Goal: Task Accomplishment & Management: Complete application form

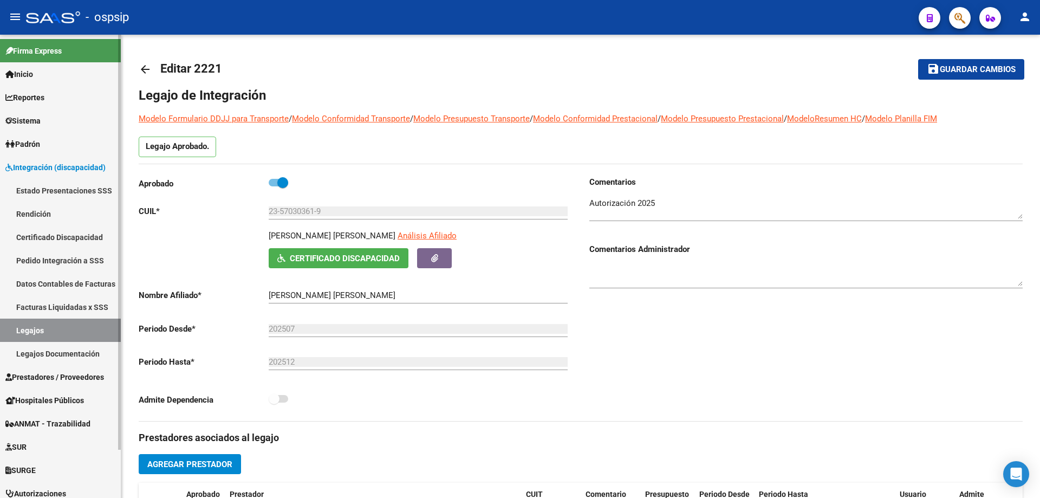
scroll to position [271, 0]
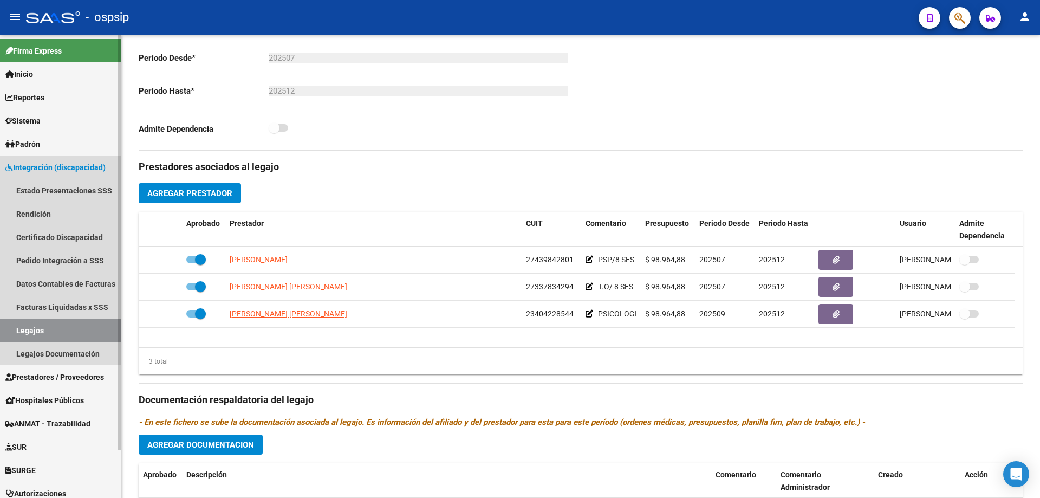
click at [56, 325] on link "Legajos" at bounding box center [60, 329] width 121 height 23
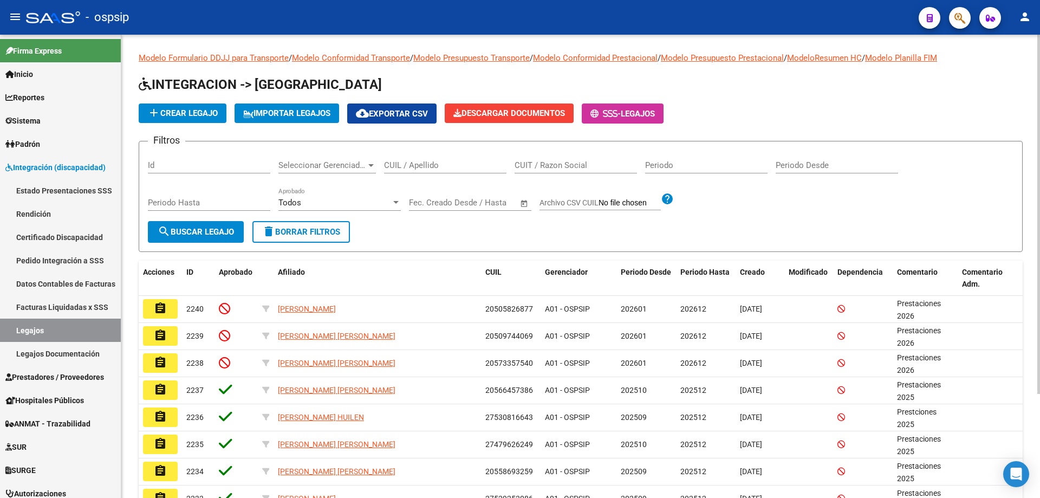
click at [421, 166] on input "CUIL / Apellido" at bounding box center [445, 165] width 122 height 10
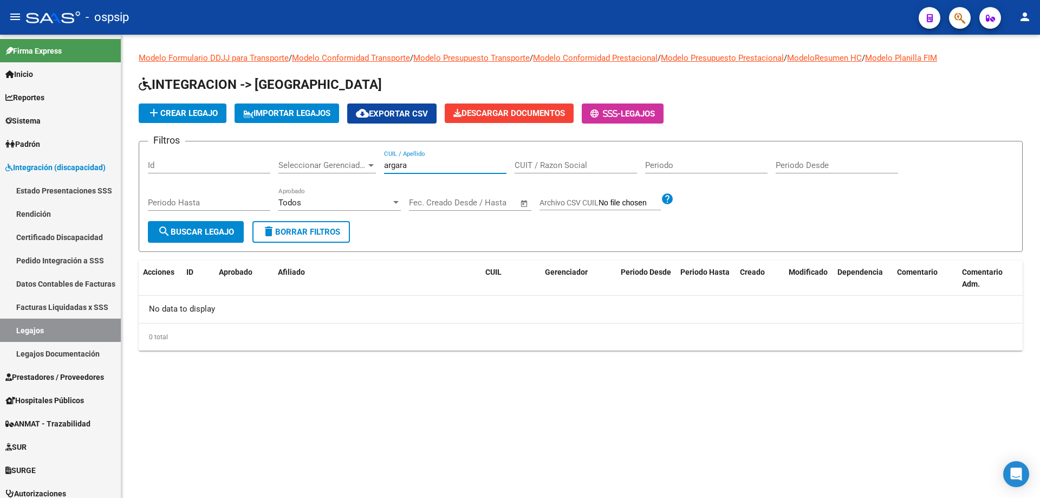
click at [385, 167] on input "argara" at bounding box center [445, 165] width 122 height 10
click at [386, 167] on input "argara" at bounding box center [445, 165] width 122 height 10
paste input "27-56949976-9"
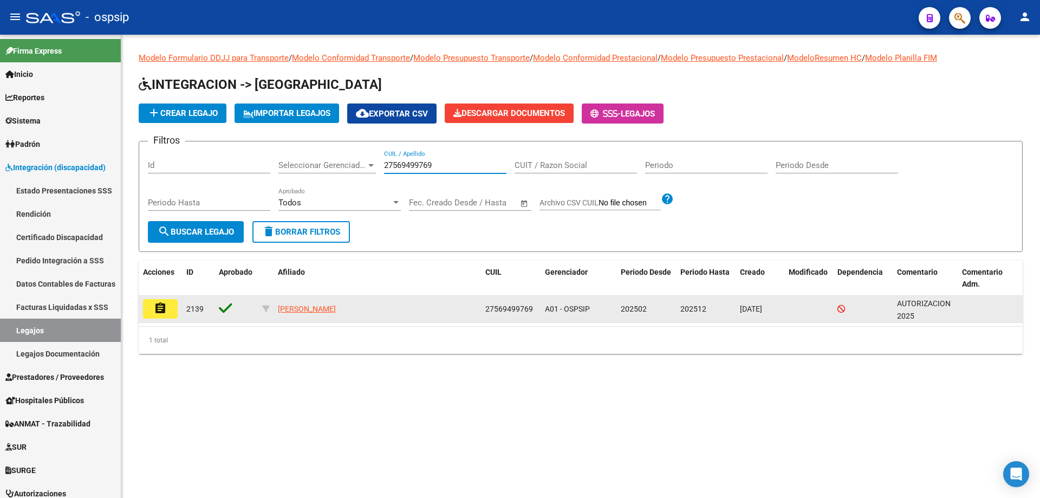
type input "27569499769"
click at [157, 307] on mat-icon "assignment" at bounding box center [160, 308] width 13 height 13
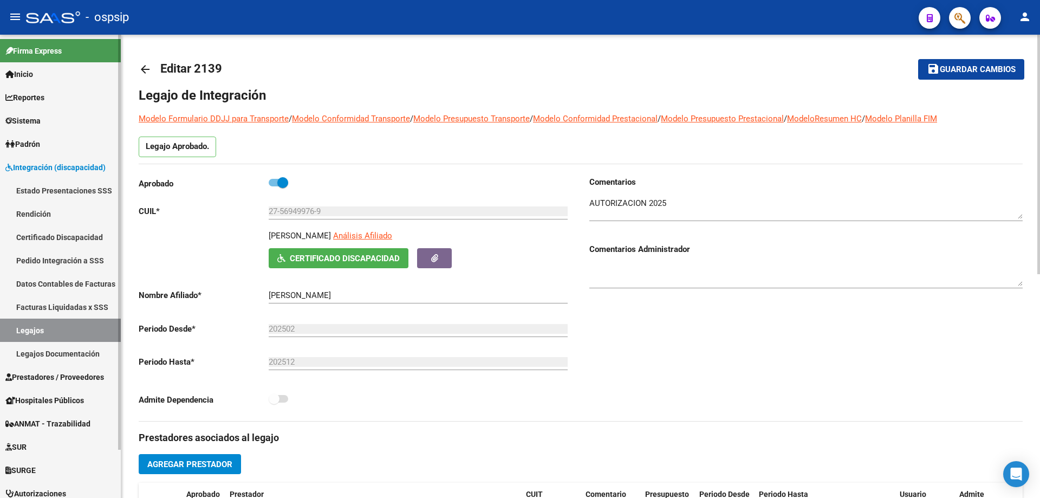
click at [76, 337] on link "Legajos" at bounding box center [60, 329] width 121 height 23
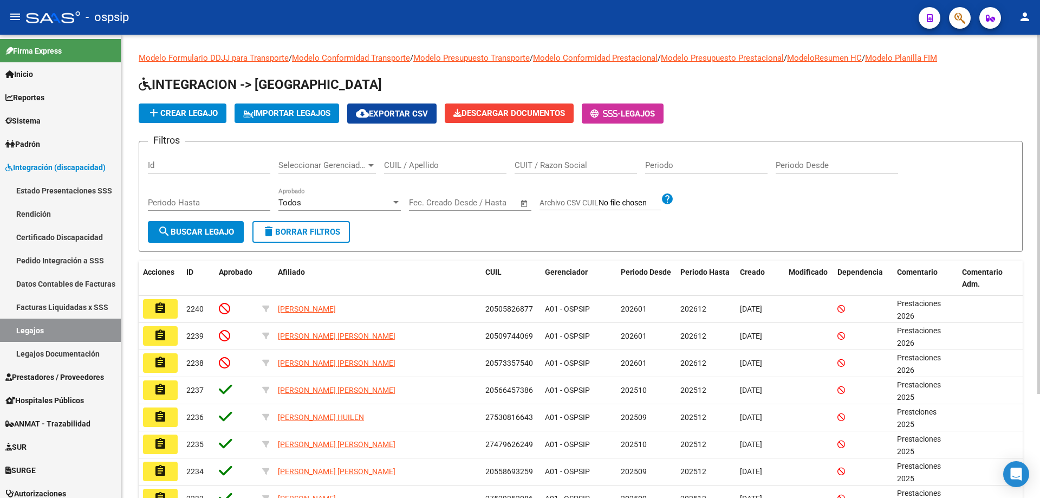
click at [424, 160] on input "CUIL / Apellido" at bounding box center [445, 165] width 122 height 10
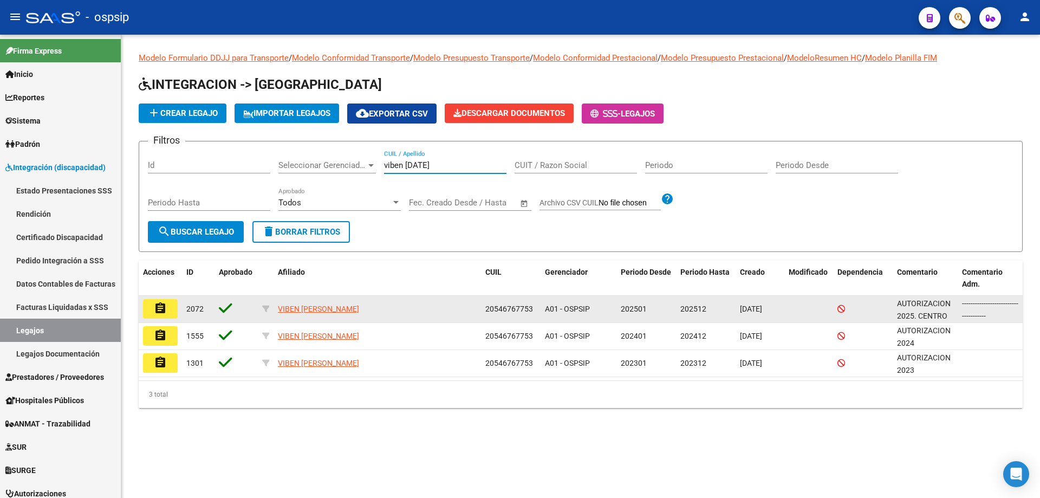
type input "viben [DATE]"
click at [167, 307] on button "assignment" at bounding box center [160, 308] width 35 height 19
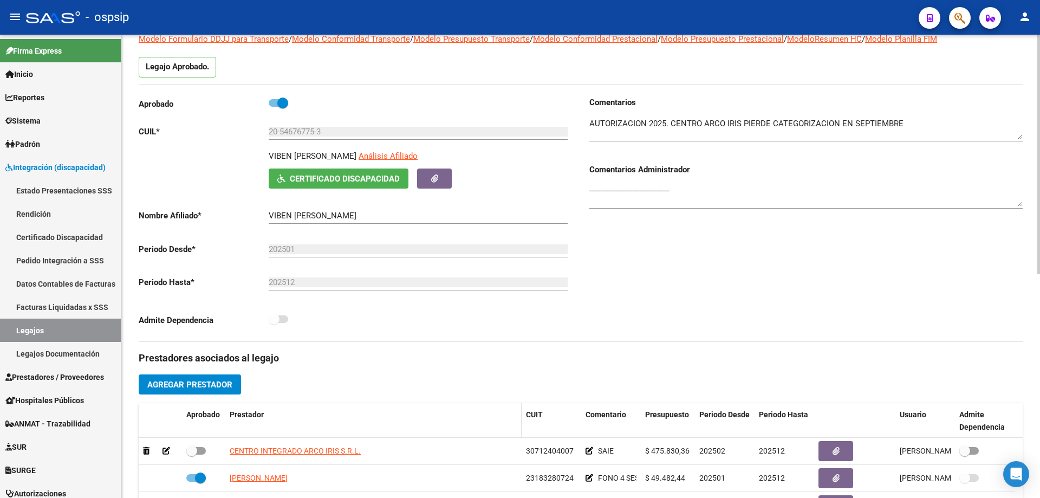
scroll to position [54, 0]
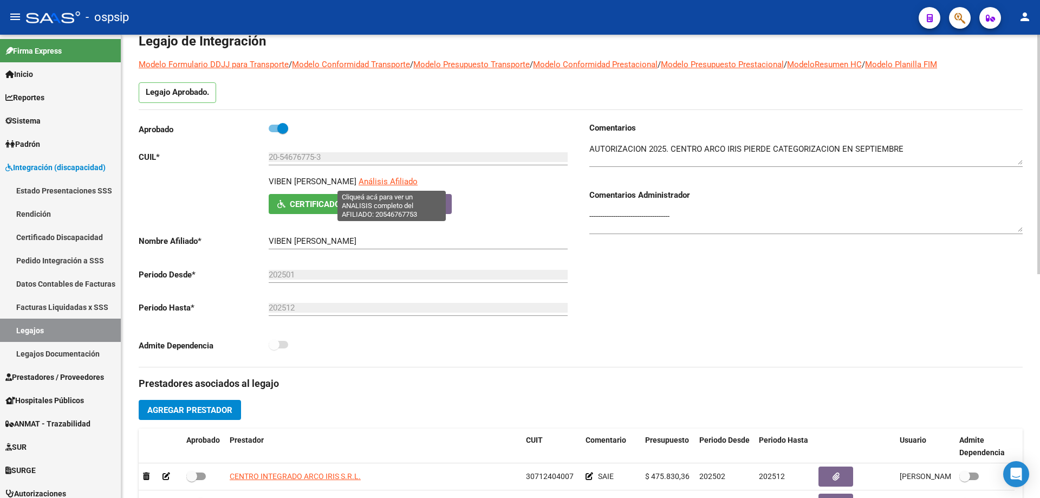
click at [389, 181] on span "Análisis Afiliado" at bounding box center [388, 182] width 59 height 10
type textarea "20546767753"
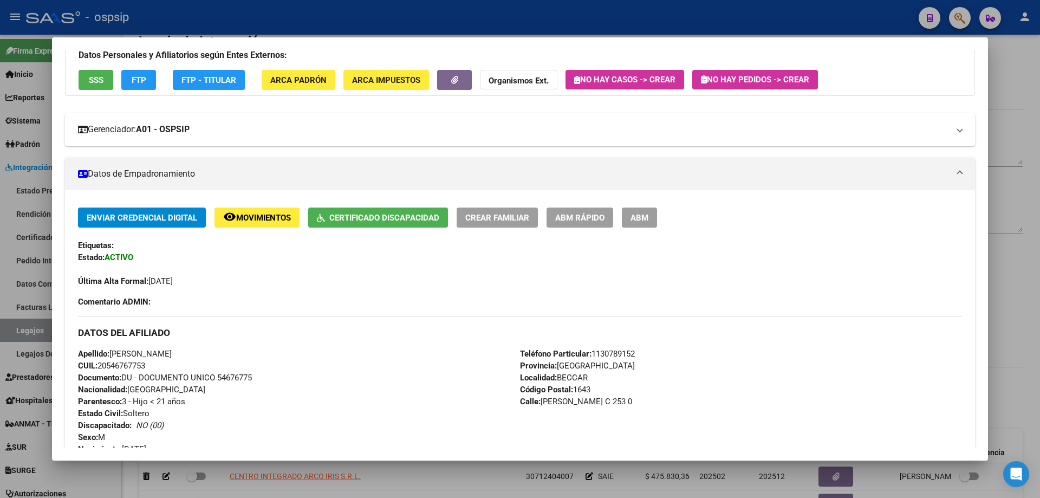
scroll to position [0, 0]
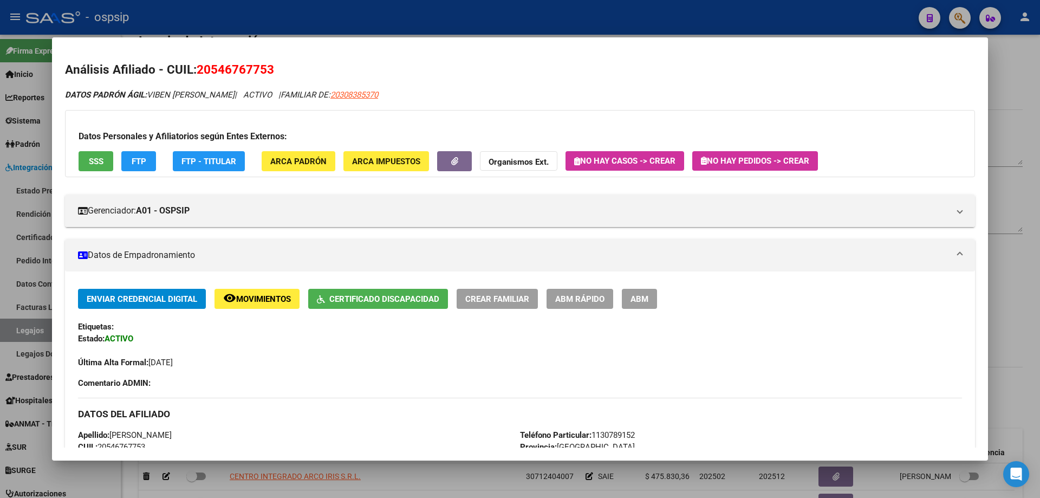
click at [93, 161] on span "SSS" at bounding box center [96, 162] width 15 height 10
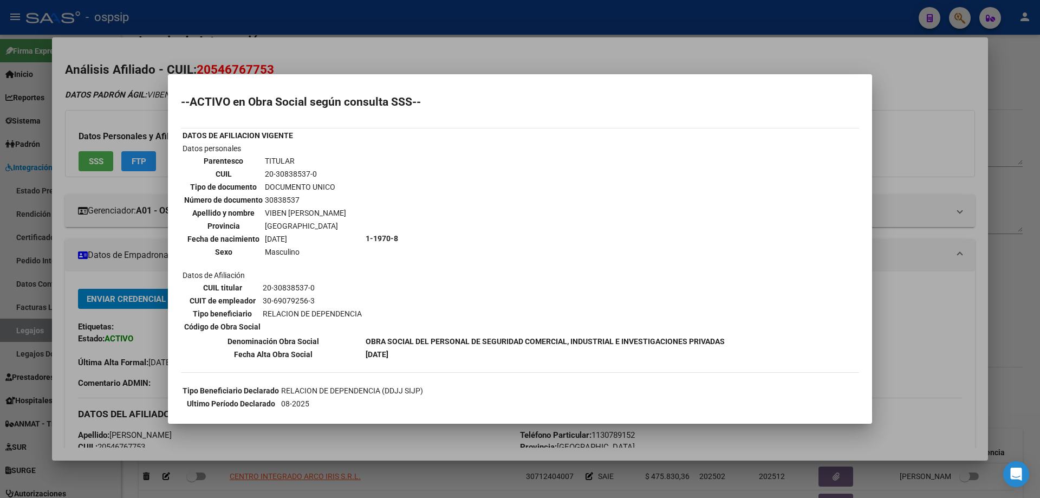
click at [303, 25] on div at bounding box center [520, 249] width 1040 height 498
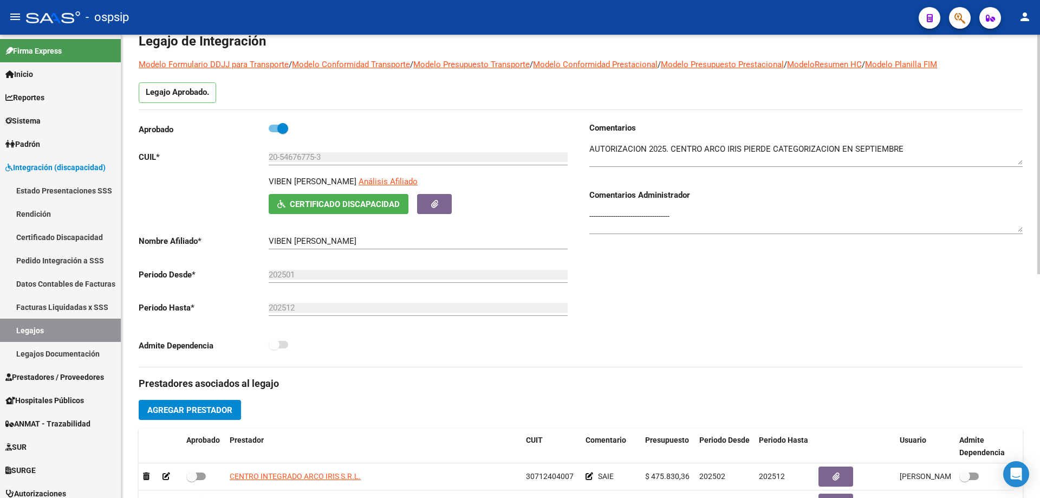
click at [342, 213] on button "Certificado Discapacidad" at bounding box center [339, 204] width 140 height 20
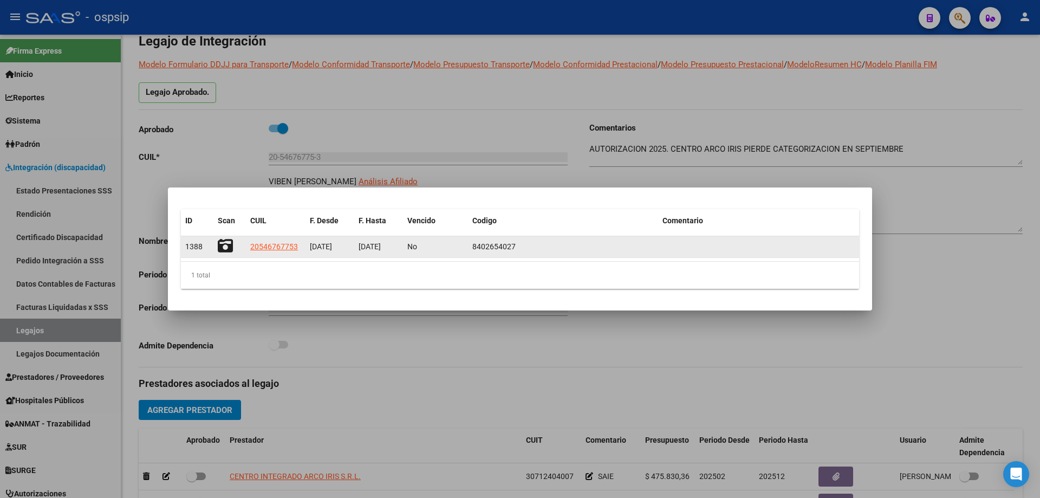
click at [228, 245] on icon at bounding box center [225, 245] width 15 height 15
